Goal: Check status: Check status

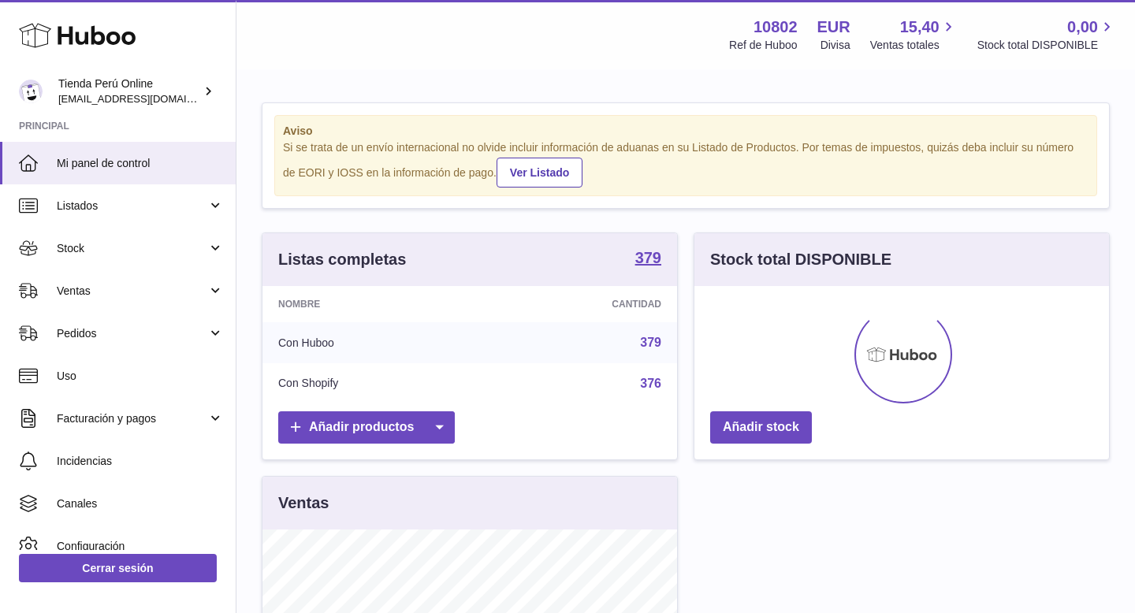
scroll to position [246, 415]
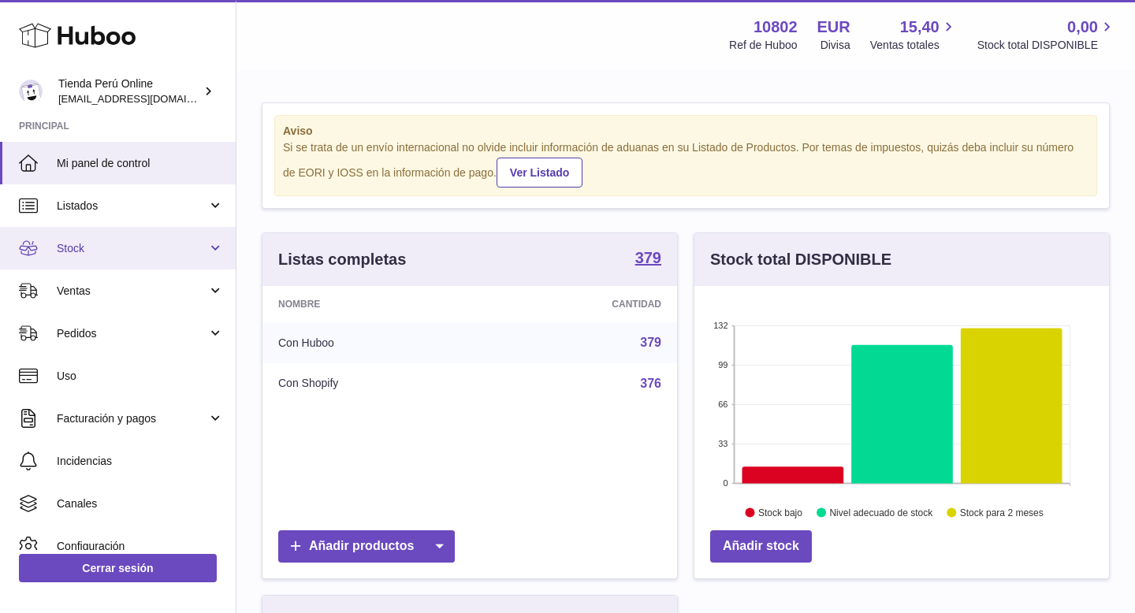
click at [89, 245] on span "Stock" at bounding box center [132, 248] width 151 height 15
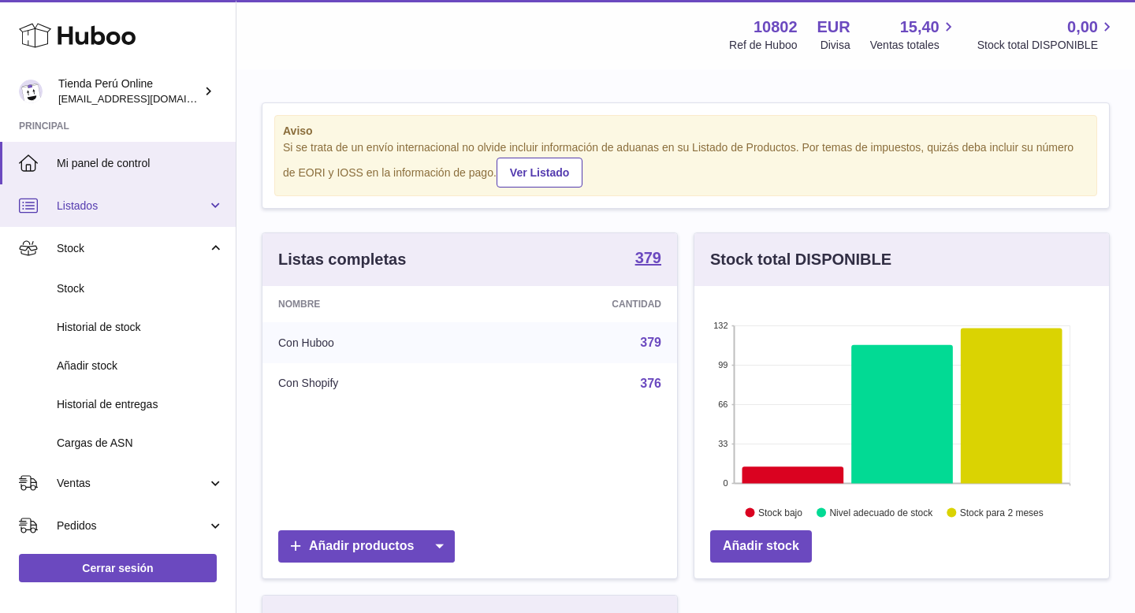
click at [111, 205] on span "Listados" at bounding box center [132, 206] width 151 height 15
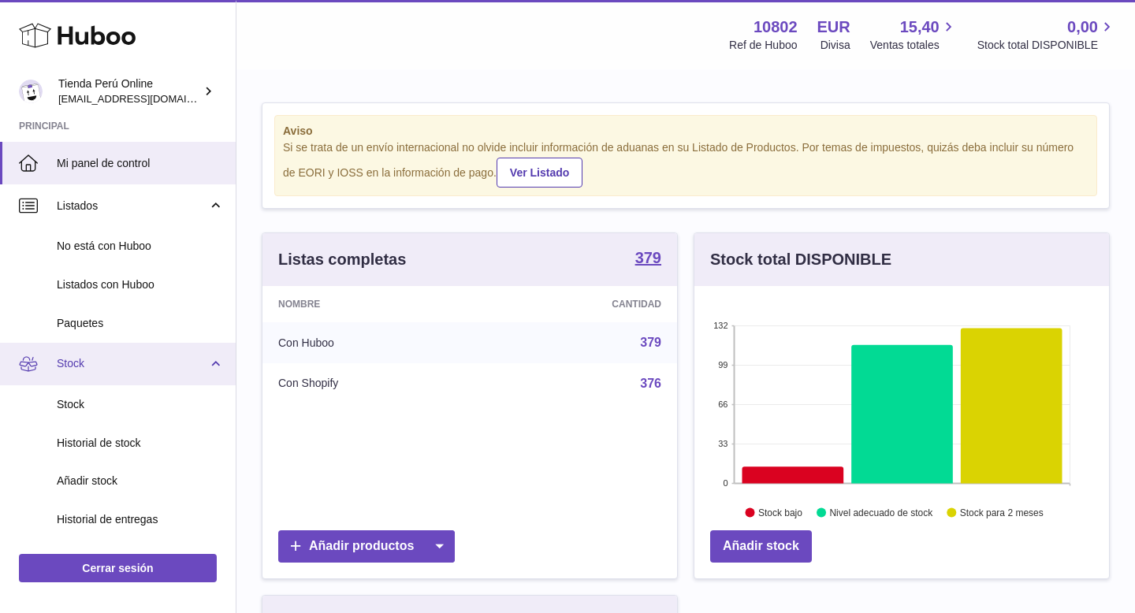
click at [105, 359] on span "Stock" at bounding box center [132, 363] width 151 height 15
click at [121, 370] on span "Stock" at bounding box center [132, 363] width 151 height 15
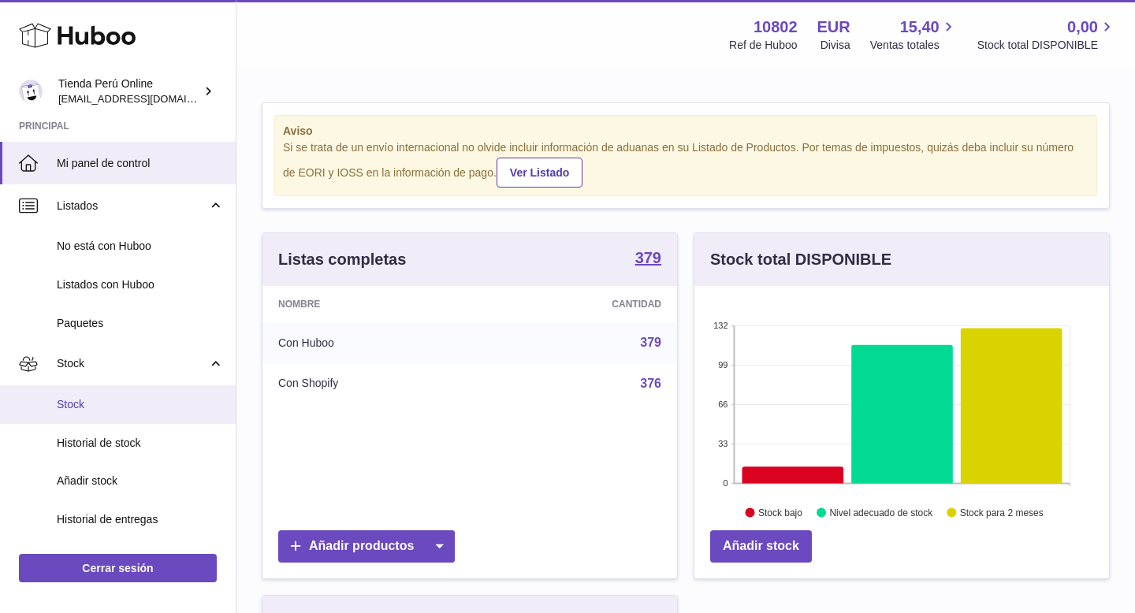
click at [122, 411] on span "Stock" at bounding box center [140, 404] width 167 height 15
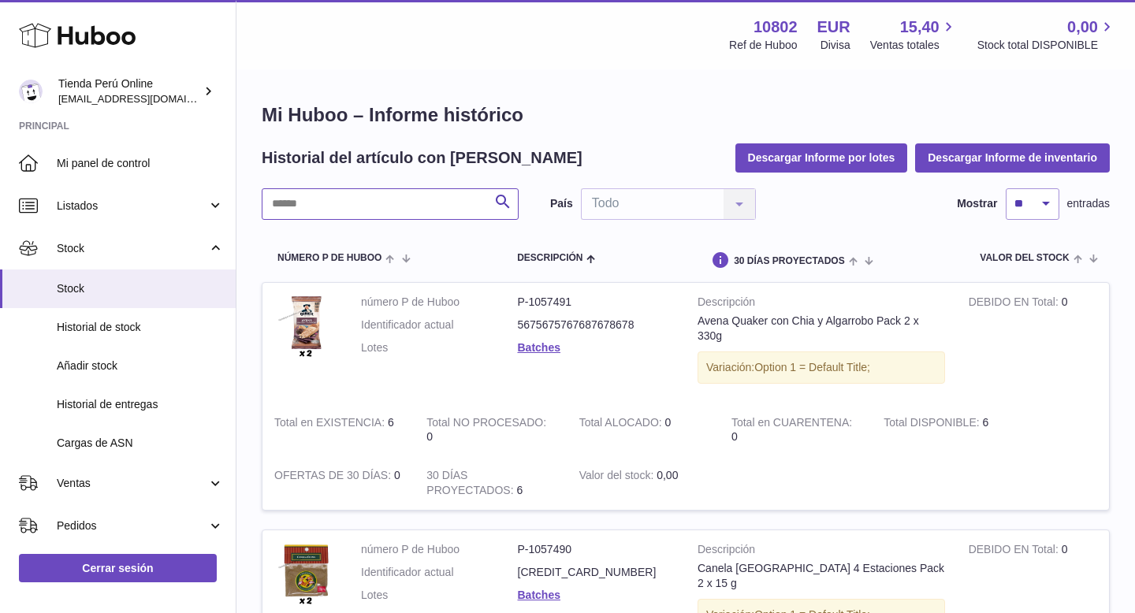
click at [288, 203] on input "text" at bounding box center [390, 204] width 257 height 32
paste input "*******"
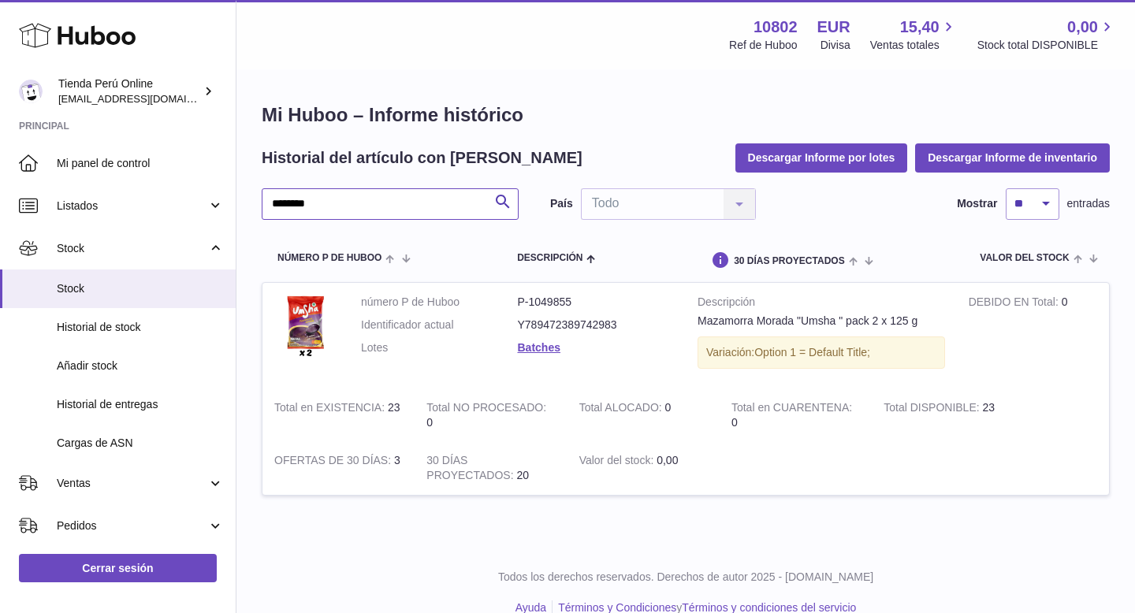
type input "*******"
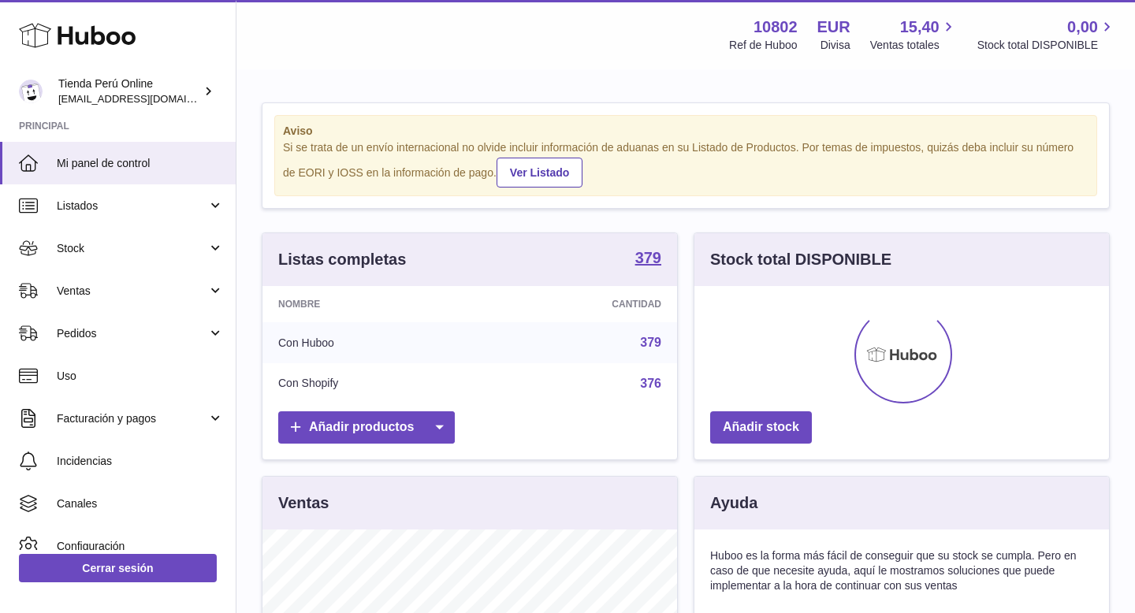
scroll to position [246, 415]
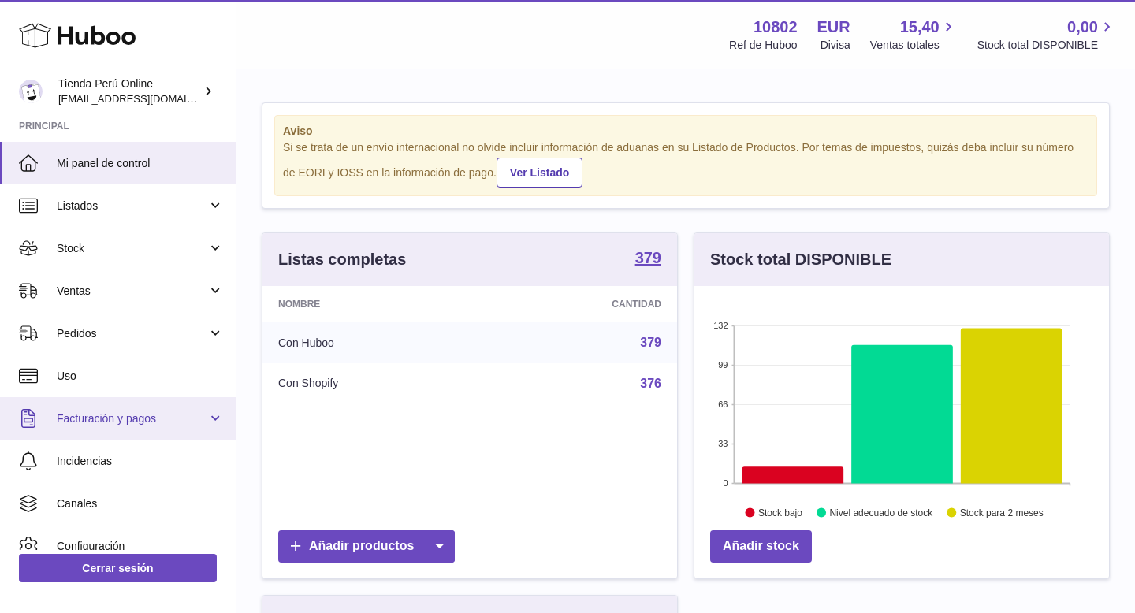
click at [132, 420] on span "Facturación y pagos" at bounding box center [132, 418] width 151 height 15
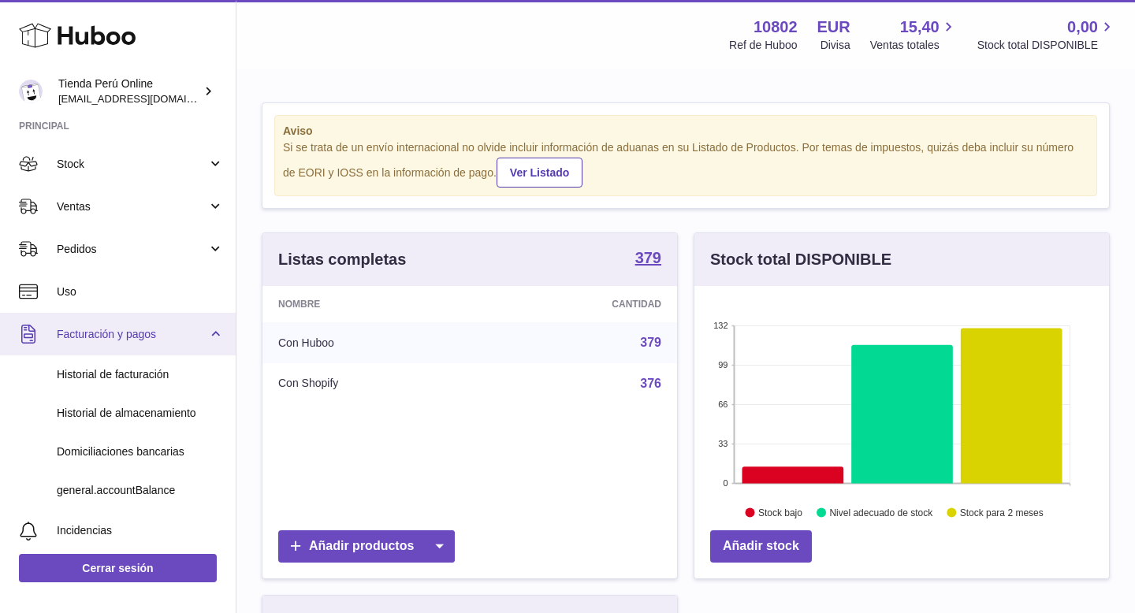
scroll to position [87, 0]
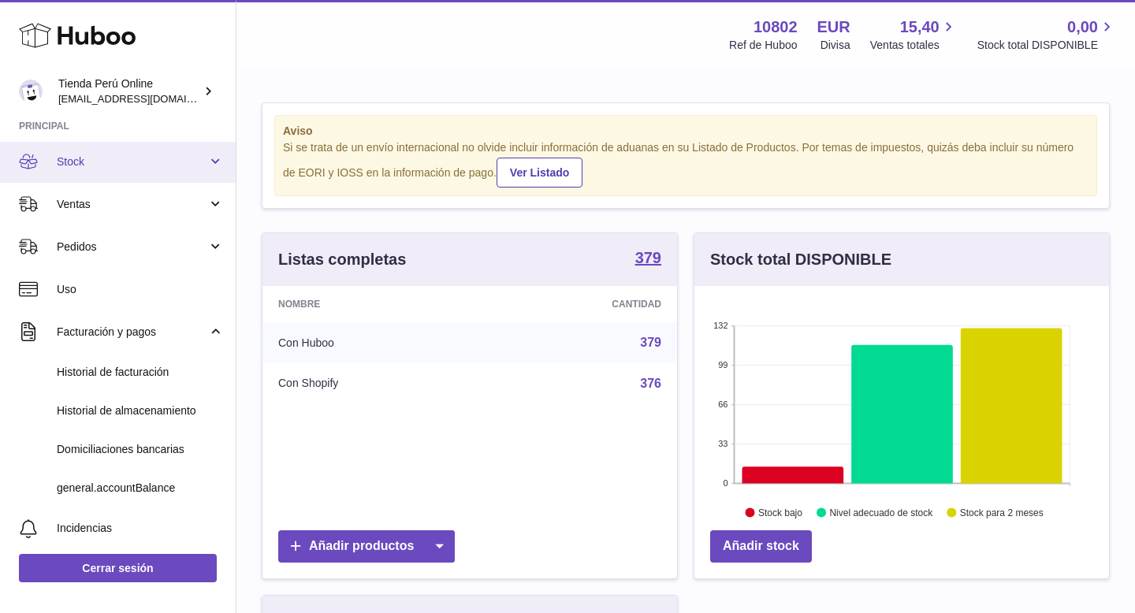
click at [148, 168] on span "Stock" at bounding box center [132, 161] width 151 height 15
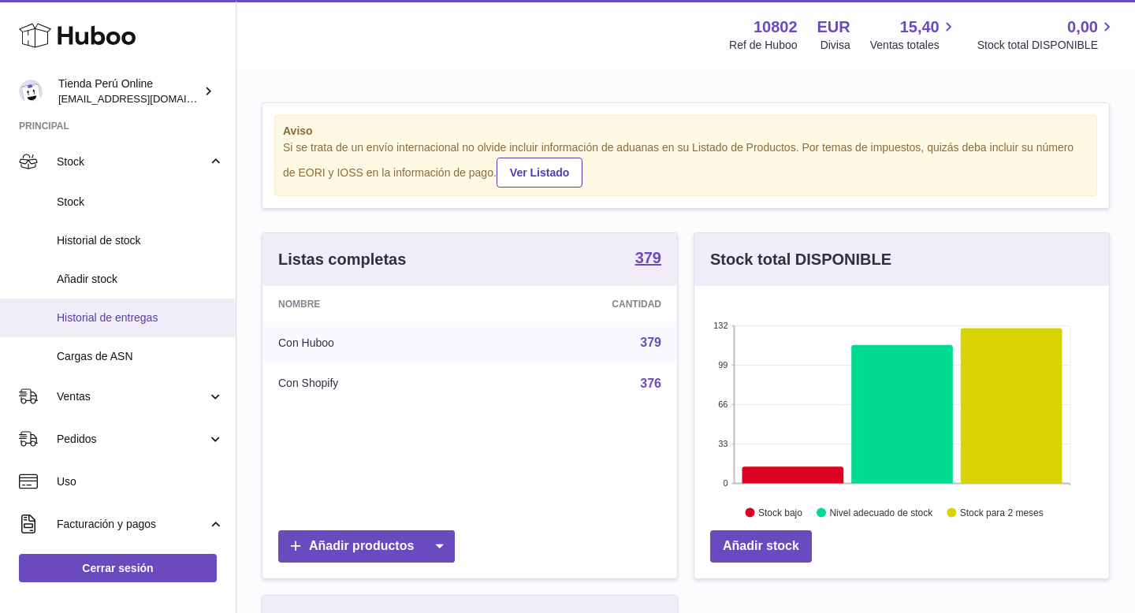
click at [149, 314] on span "Historial de entregas" at bounding box center [140, 318] width 167 height 15
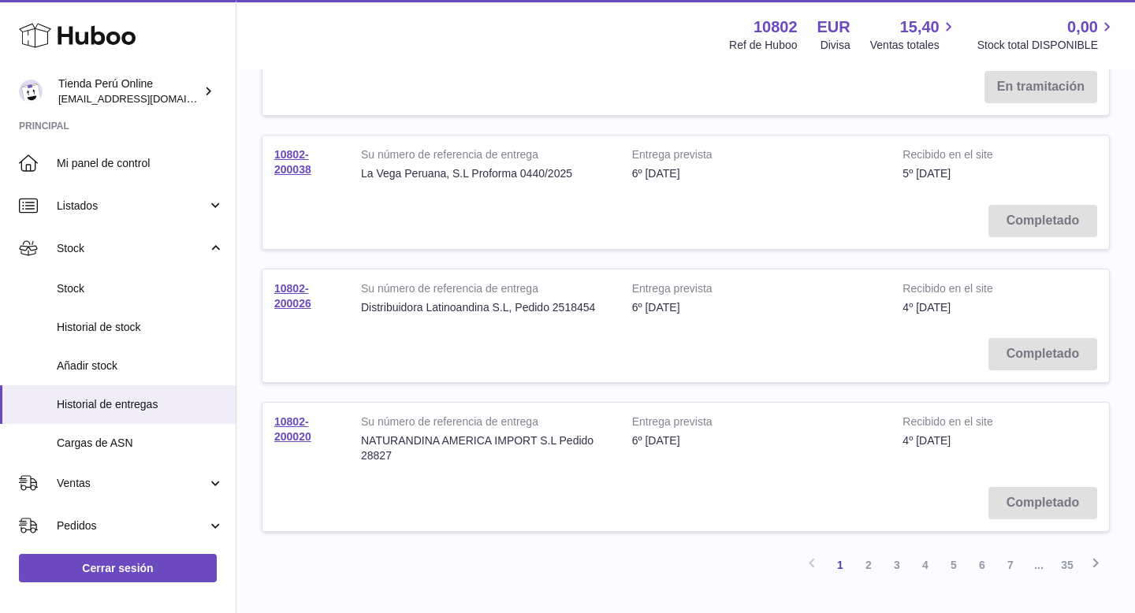
scroll to position [1151, 0]
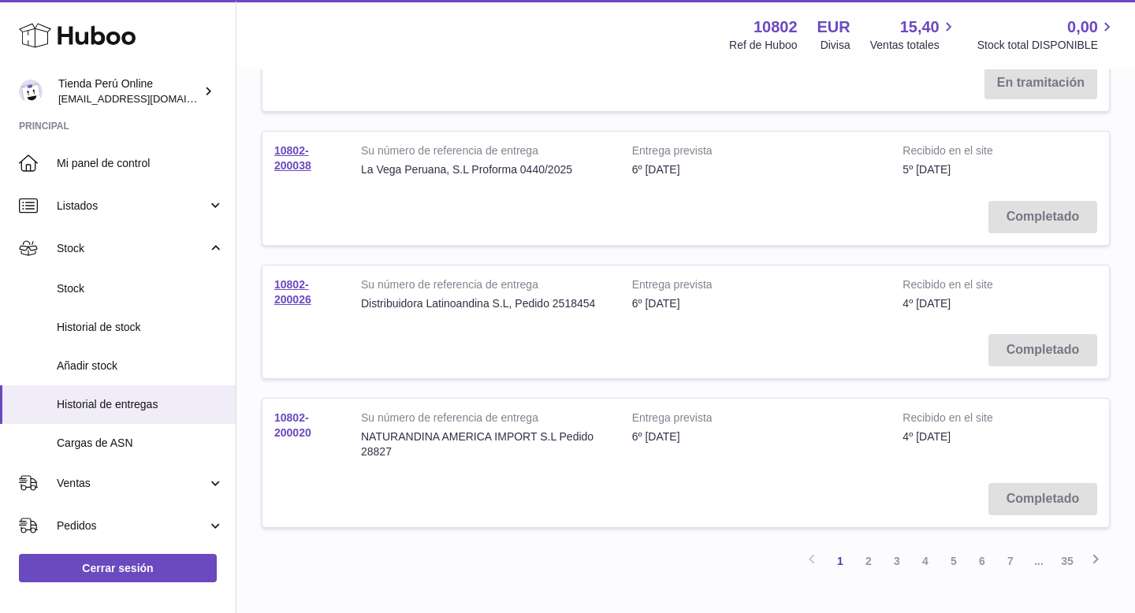
click at [292, 415] on link "10802-200020" at bounding box center [292, 425] width 37 height 28
